Goal: Communication & Community: Answer question/provide support

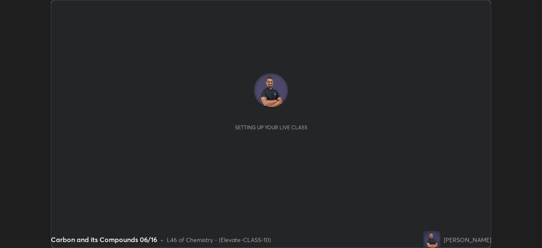
scroll to position [248, 541]
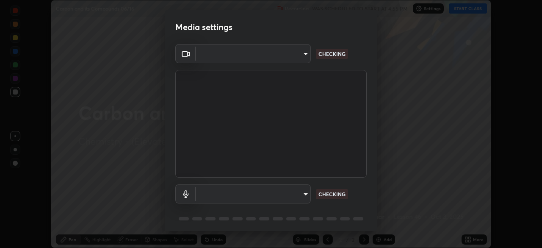
type input "4d63cd10dcc1379e9927399513255d12d620b7bbb39ca773e0f9116a90128a71"
click at [279, 192] on body "Erase all Carbon and its Compounds 06/16 Recording WAS SCHEDULED TO START AT 4:…" at bounding box center [271, 124] width 542 height 248
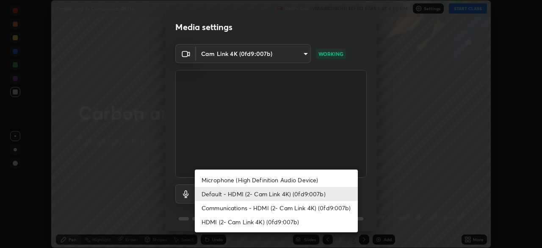
click at [260, 182] on li "Microphone (High Definition Audio Device)" at bounding box center [276, 180] width 163 height 14
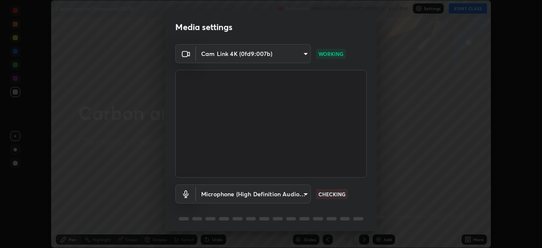
click at [252, 196] on body "Erase all Carbon and its Compounds 06/16 Recording WAS SCHEDULED TO START AT 4:…" at bounding box center [271, 124] width 542 height 248
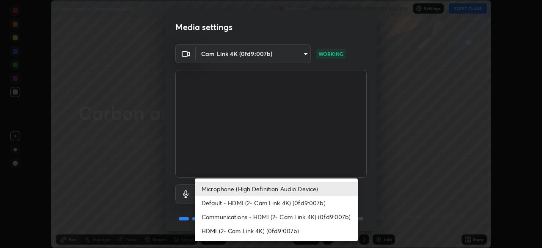
click at [239, 204] on li "Default - HDMI (2- Cam Link 4K) (0fd9:007b)" at bounding box center [276, 203] width 163 height 14
type input "default"
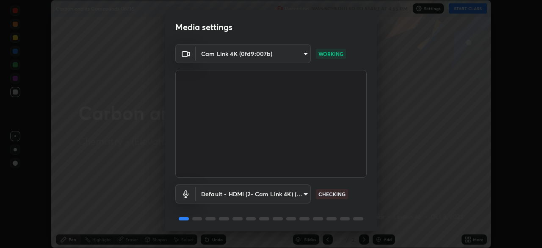
scroll to position [30, 0]
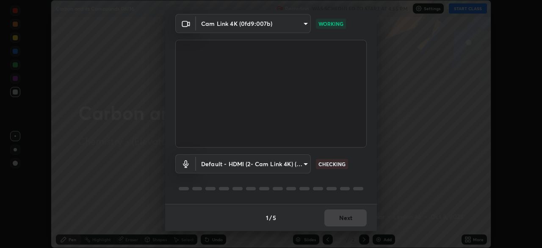
click at [334, 215] on div "1 / 5 Next" at bounding box center [271, 217] width 212 height 27
click at [340, 218] on div "1 / 5 Next" at bounding box center [271, 217] width 212 height 27
click at [350, 211] on div "1 / 5 Next" at bounding box center [271, 217] width 212 height 27
click at [348, 210] on div "1 / 5 Next" at bounding box center [271, 217] width 212 height 27
click at [349, 209] on div "1 / 5 Next" at bounding box center [271, 217] width 212 height 27
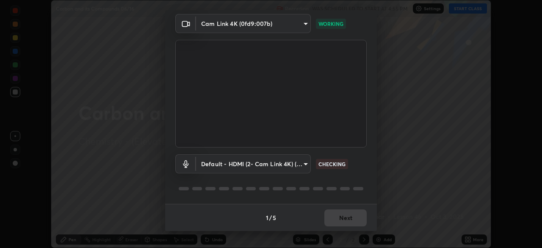
click at [345, 217] on div "1 / 5 Next" at bounding box center [271, 217] width 212 height 27
click at [346, 221] on div "1 / 5 Next" at bounding box center [271, 217] width 212 height 27
click at [346, 223] on div "1 / 5 Next" at bounding box center [271, 217] width 212 height 27
click at [347, 221] on div "1 / 5 Next" at bounding box center [271, 217] width 212 height 27
click at [347, 221] on button "Next" at bounding box center [345, 217] width 42 height 17
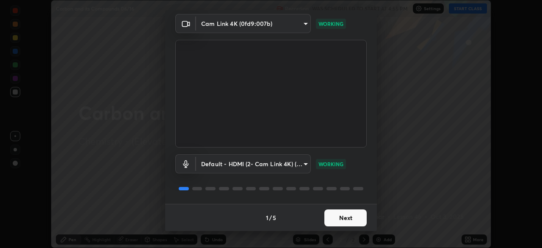
scroll to position [0, 0]
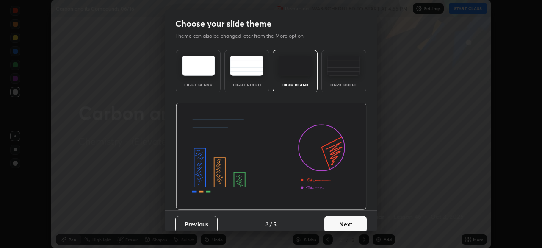
click at [353, 222] on button "Next" at bounding box center [345, 223] width 42 height 17
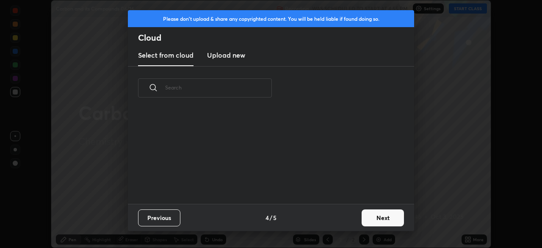
scroll to position [94, 272]
click at [368, 219] on button "Next" at bounding box center [383, 217] width 42 height 17
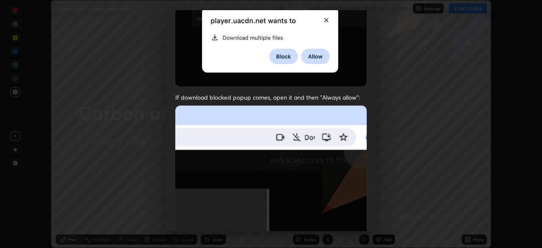
scroll to position [169, 0]
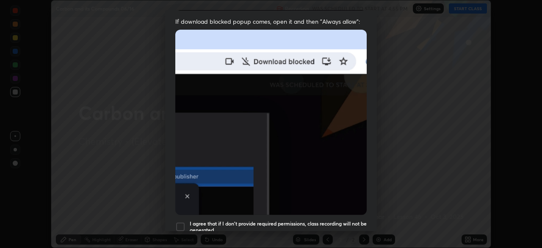
click at [177, 222] on div at bounding box center [180, 226] width 10 height 10
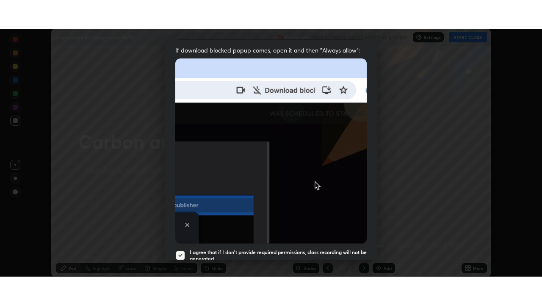
scroll to position [203, 0]
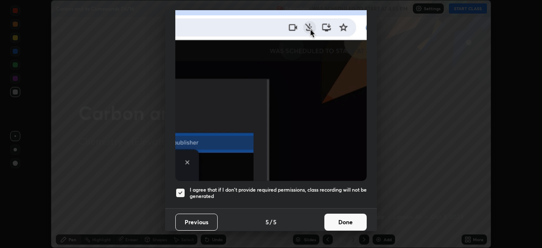
click at [348, 217] on button "Done" at bounding box center [345, 221] width 42 height 17
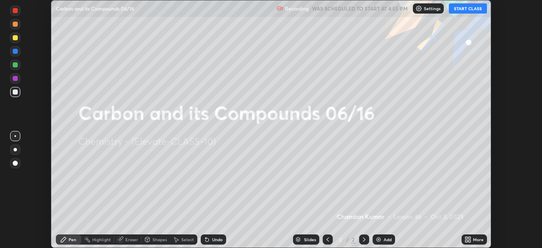
click at [473, 238] on div "More" at bounding box center [478, 239] width 11 height 4
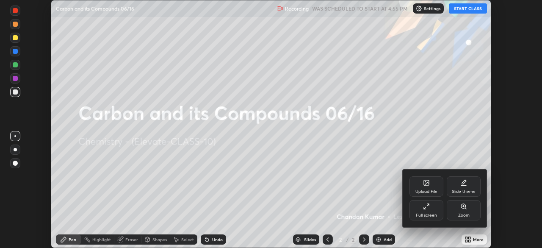
click at [430, 207] on div "Full screen" at bounding box center [426, 210] width 34 height 20
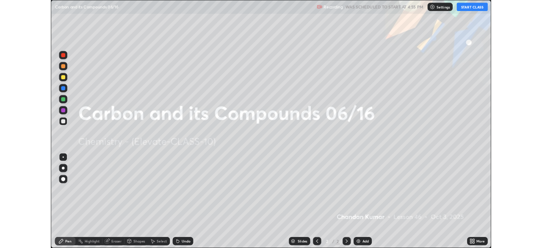
scroll to position [305, 542]
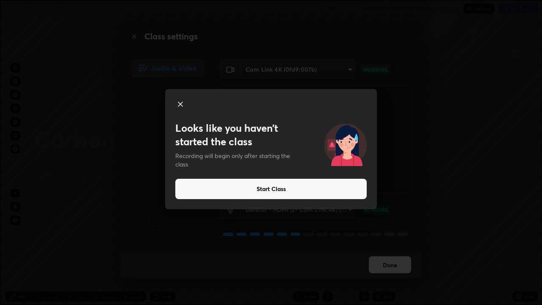
click at [293, 188] on button "Start Class" at bounding box center [270, 189] width 191 height 20
click at [286, 193] on button "Start Class" at bounding box center [270, 189] width 191 height 20
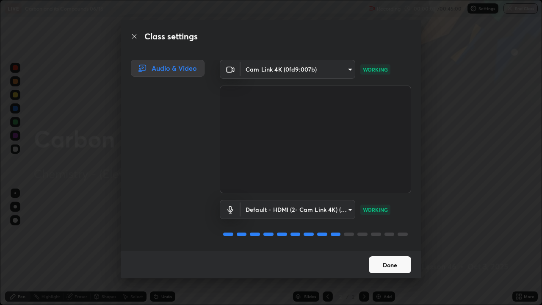
click at [391, 247] on button "Done" at bounding box center [390, 264] width 42 height 17
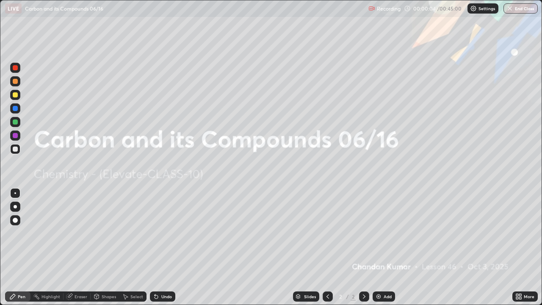
click at [381, 247] on img at bounding box center [378, 296] width 7 height 7
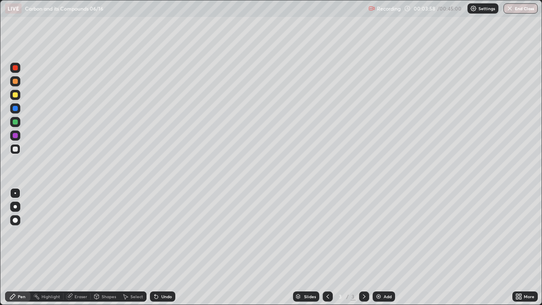
click at [526, 247] on div "More" at bounding box center [529, 296] width 11 height 4
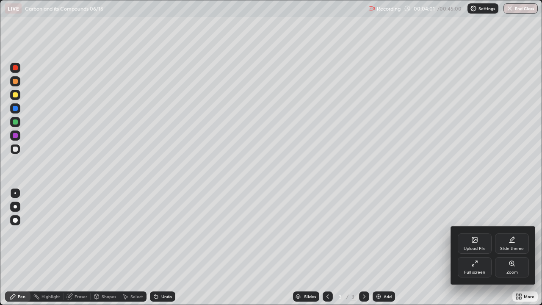
click at [482, 247] on div "Full screen" at bounding box center [475, 267] width 34 height 20
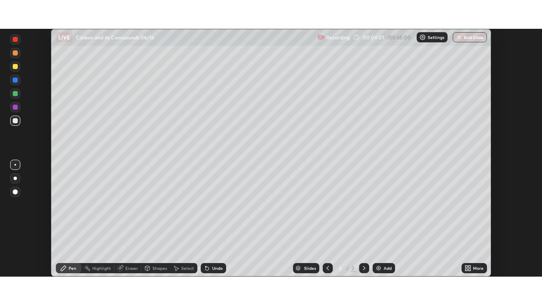
scroll to position [42084, 41790]
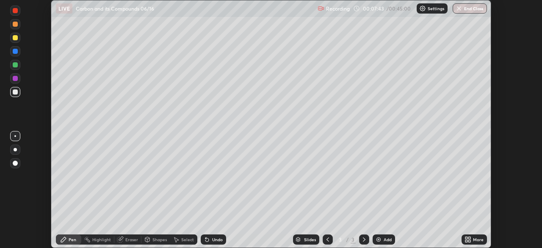
click at [472, 240] on div "More" at bounding box center [473, 239] width 25 height 10
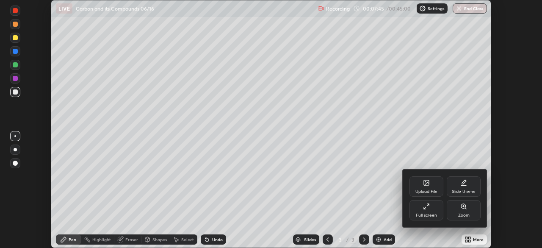
click at [428, 210] on div "Full screen" at bounding box center [426, 210] width 34 height 20
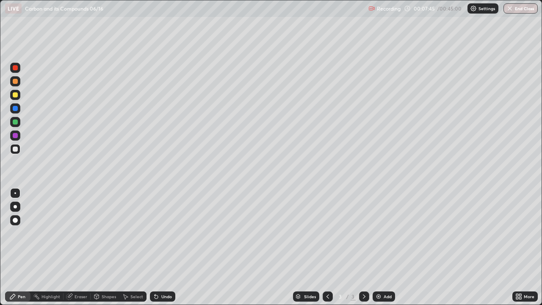
scroll to position [305, 542]
click at [80, 247] on div "Eraser" at bounding box center [81, 296] width 13 height 4
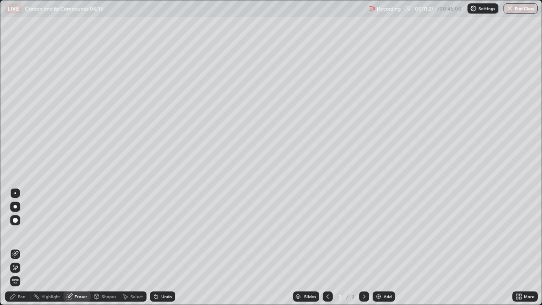
click at [22, 247] on div "Pen" at bounding box center [22, 296] width 8 height 4
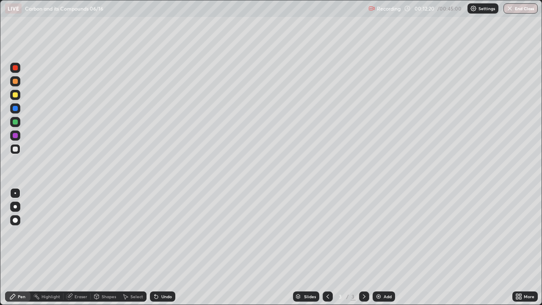
click at [386, 247] on div "Add" at bounding box center [384, 296] width 22 height 10
click at [80, 247] on div "Eraser" at bounding box center [81, 296] width 13 height 4
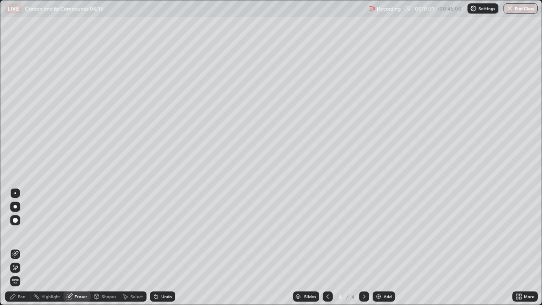
click at [24, 247] on div "Pen" at bounding box center [17, 296] width 25 height 10
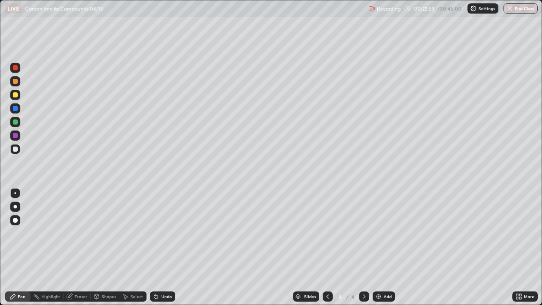
click at [386, 247] on div "Add" at bounding box center [384, 296] width 22 height 10
click at [386, 247] on div "Add" at bounding box center [388, 296] width 8 height 4
click at [521, 9] on button "End Class" at bounding box center [520, 8] width 34 height 10
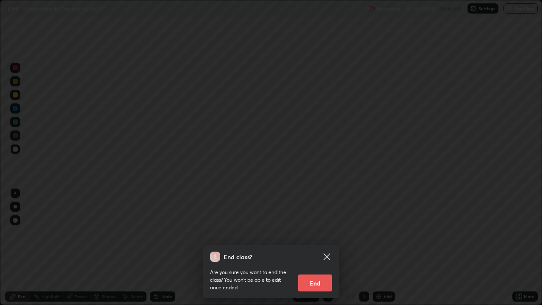
click at [315, 247] on button "End" at bounding box center [315, 282] width 34 height 17
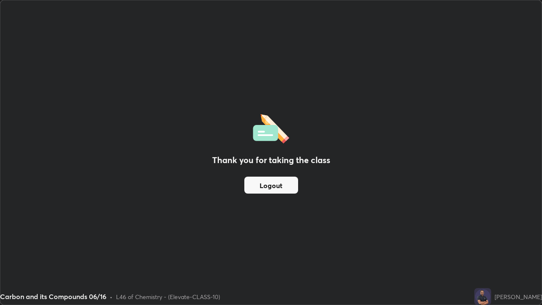
click at [265, 184] on button "Logout" at bounding box center [271, 185] width 54 height 17
